Goal: Task Accomplishment & Management: Use online tool/utility

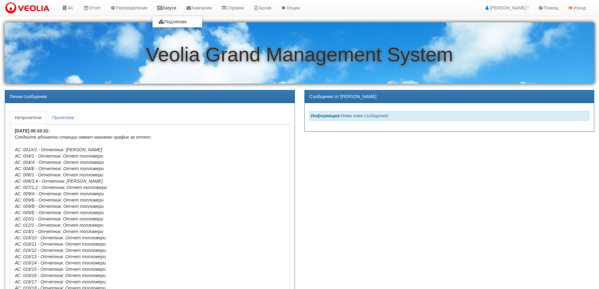
click at [173, 7] on link "Казуси" at bounding box center [166, 8] width 29 height 16
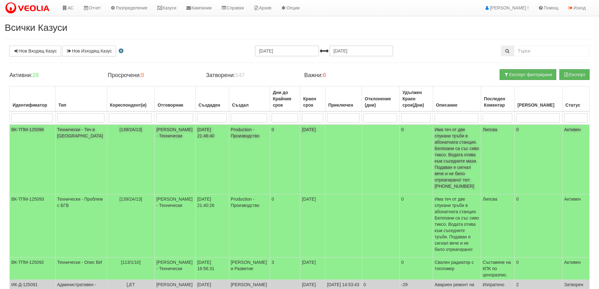
click at [126, 127] on span "[139/2А/13]" at bounding box center [130, 129] width 23 height 5
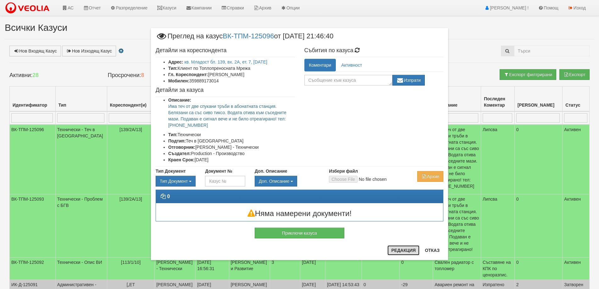
click at [395, 251] on button "Редакция" at bounding box center [403, 250] width 32 height 10
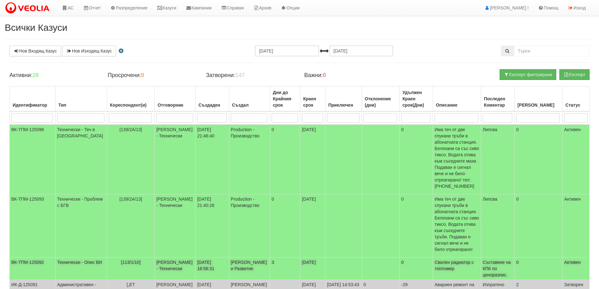
click at [126, 260] on span "[113/1/10]" at bounding box center [130, 262] width 19 height 5
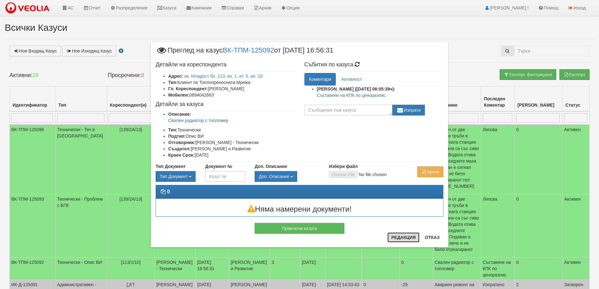
click at [411, 242] on button "Редакция" at bounding box center [403, 237] width 32 height 10
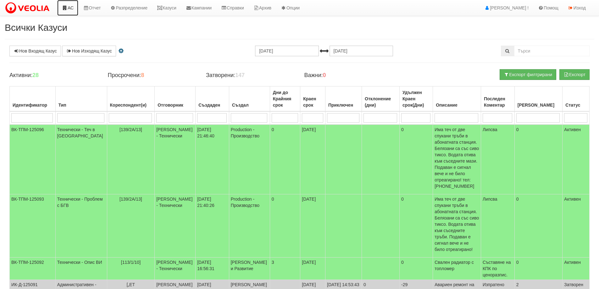
click at [69, 7] on link "АС" at bounding box center [67, 8] width 21 height 16
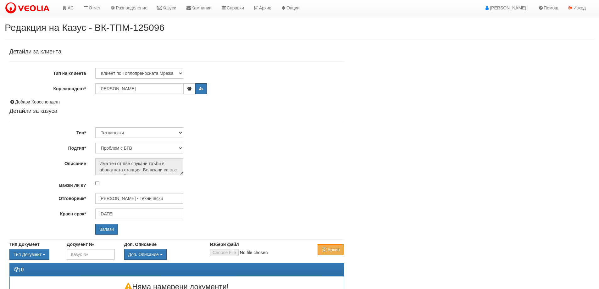
select select "Теч в [GEOGRAPHIC_DATA]"
click at [138, 197] on input "Дончо Дончев - Технически" at bounding box center [139, 198] width 88 height 11
type input "D"
type input "З"
click at [128, 214] on div "Петър Добрев - Технически" at bounding box center [275, 216] width 358 height 8
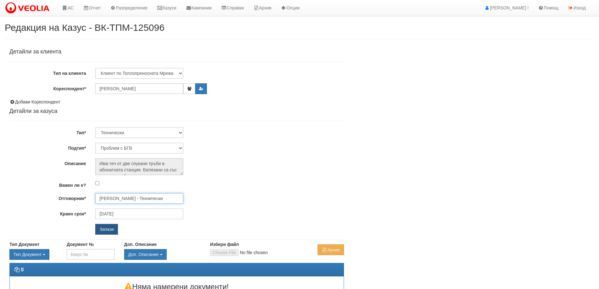
type input "Петър Добрев - Технически"
click at [103, 227] on input "Запази" at bounding box center [106, 229] width 23 height 11
select select "Опис ВИ"
click at [131, 198] on input "[PERSON_NAME] - Технически" at bounding box center [139, 198] width 88 height 11
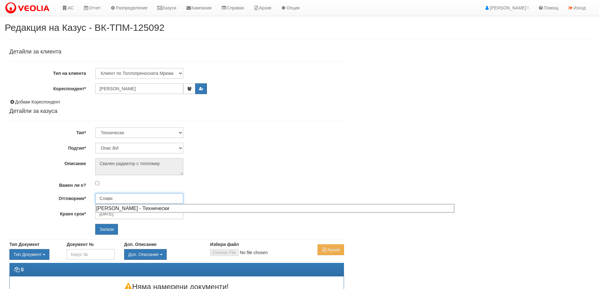
click at [136, 208] on div "Слави Славов - Технически" at bounding box center [275, 208] width 358 height 8
type input "Слави Славов - Технически"
click at [108, 232] on input "Запази" at bounding box center [106, 229] width 23 height 11
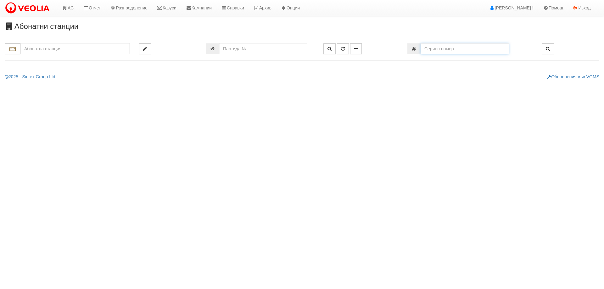
click at [453, 48] on input "number" at bounding box center [464, 48] width 88 height 11
paste input "12406800"
type input "12406800"
type input "131/6 - "[PERSON_NAME] [GEOGRAPHIC_DATA] " ЕАД"
type input "20305"
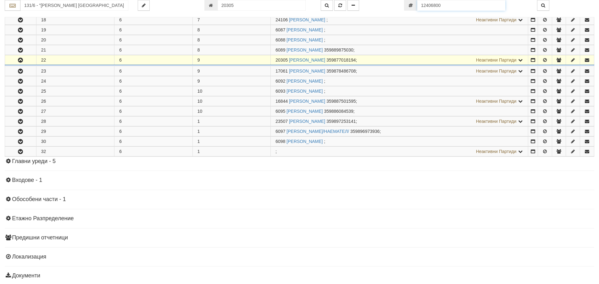
scroll to position [321, 0]
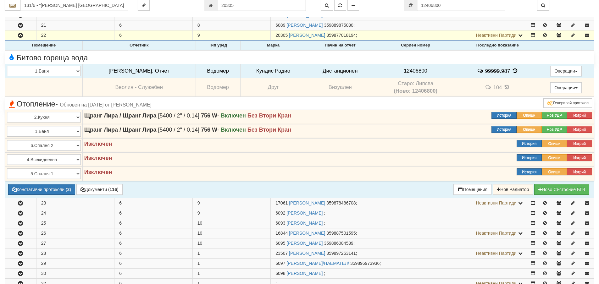
click at [512, 71] on icon at bounding box center [515, 70] width 7 height 5
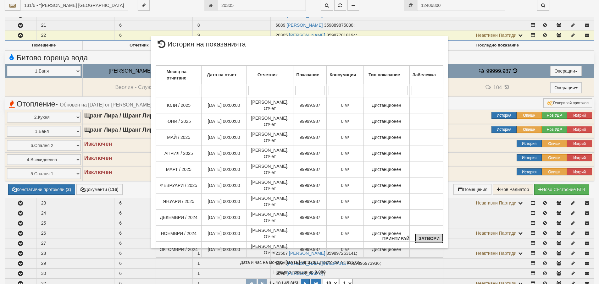
click at [422, 238] on button "Затвори" at bounding box center [429, 239] width 29 height 10
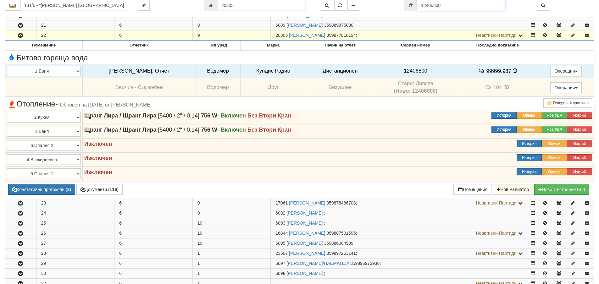
click at [452, 4] on input "12406800" at bounding box center [461, 5] width 88 height 11
paste input "74"
type input "12406740"
type input "24106"
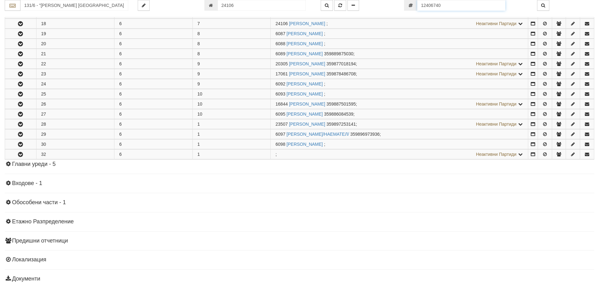
scroll to position [295, 0]
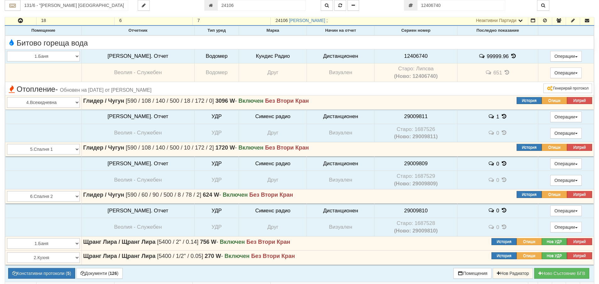
click at [510, 55] on icon at bounding box center [513, 55] width 7 height 5
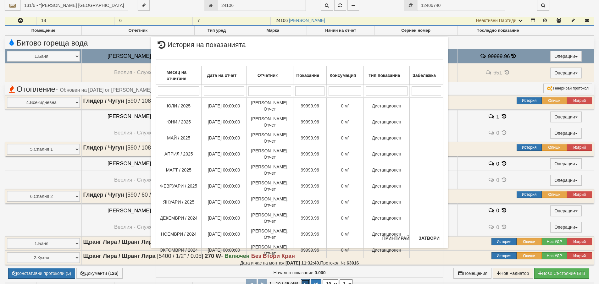
click at [306, 283] on icon "button" at bounding box center [305, 284] width 2 height 3
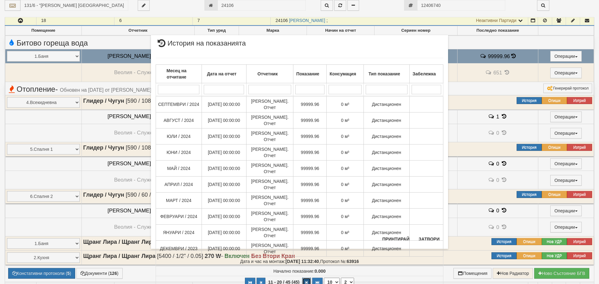
click at [306, 278] on button "button" at bounding box center [306, 282] width 9 height 9
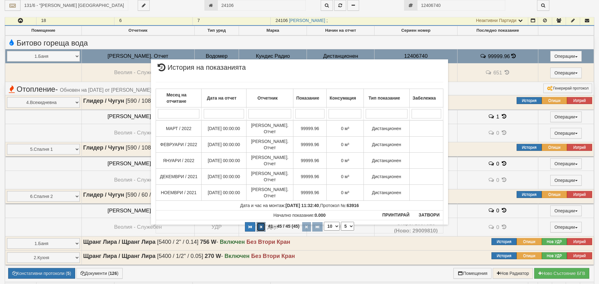
click at [263, 222] on button "button" at bounding box center [261, 226] width 9 height 9
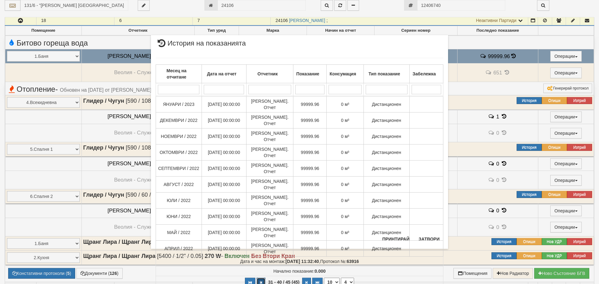
click at [259, 278] on button "button" at bounding box center [261, 282] width 9 height 9
select select "1"
click at [259, 278] on button "button" at bounding box center [262, 282] width 9 height 9
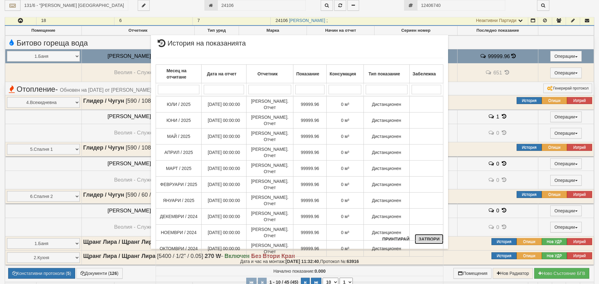
click at [431, 238] on button "Затвори" at bounding box center [429, 239] width 29 height 10
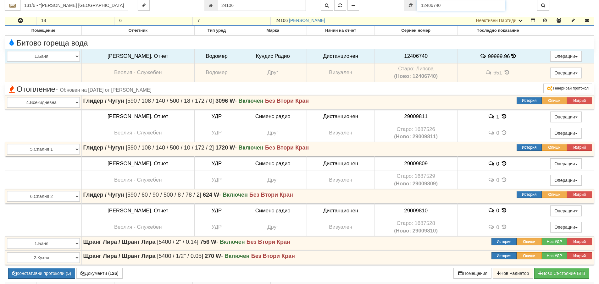
click at [447, 5] on input "12406740" at bounding box center [461, 5] width 88 height 11
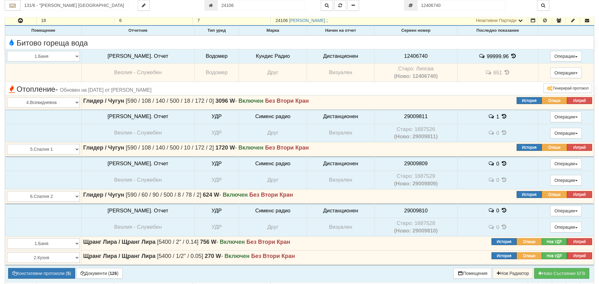
click at [510, 56] on icon at bounding box center [513, 55] width 7 height 5
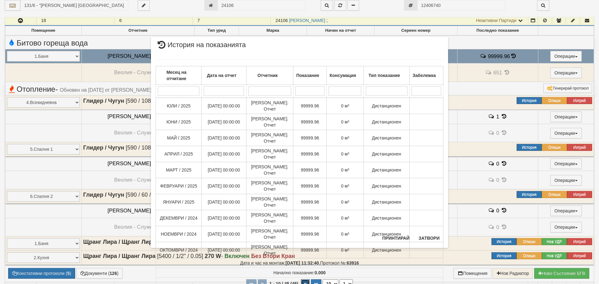
click at [307, 280] on button "button" at bounding box center [305, 284] width 9 height 9
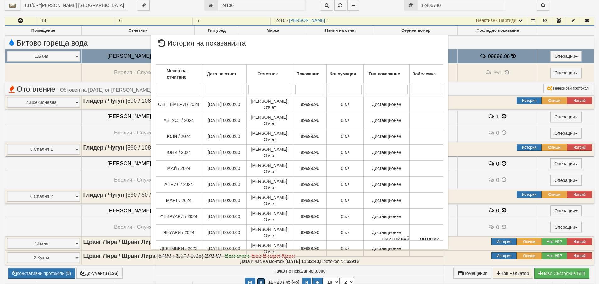
click at [258, 278] on button "button" at bounding box center [261, 282] width 9 height 9
select select "1"
click at [427, 244] on button "Затвори" at bounding box center [429, 239] width 29 height 10
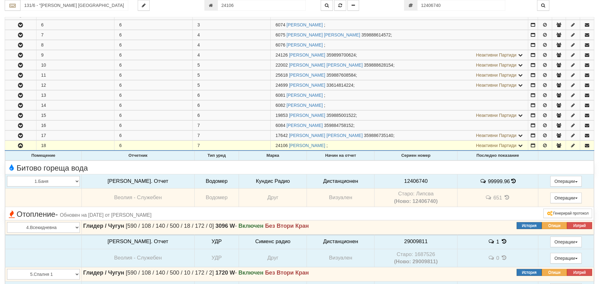
scroll to position [169, 0]
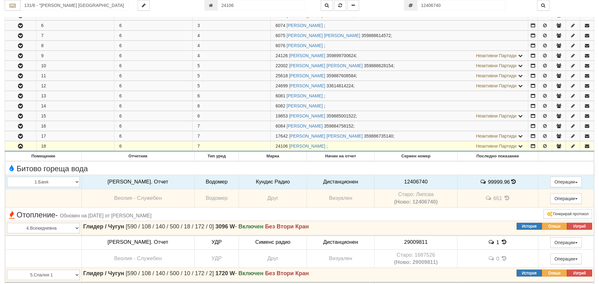
click at [18, 150] on button "button" at bounding box center [20, 146] width 31 height 9
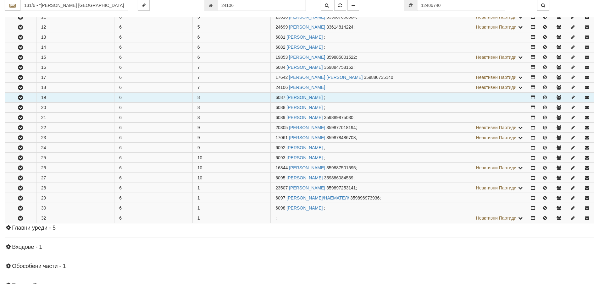
scroll to position [264, 0]
